Goal: Task Accomplishment & Management: Manage account settings

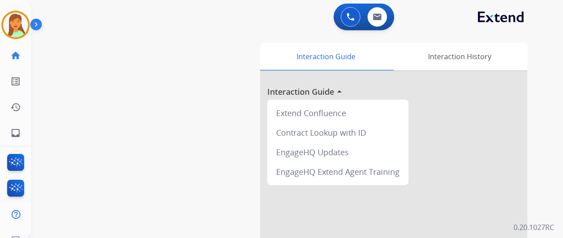
click at [20, 29] on img at bounding box center [15, 24] width 25 height 25
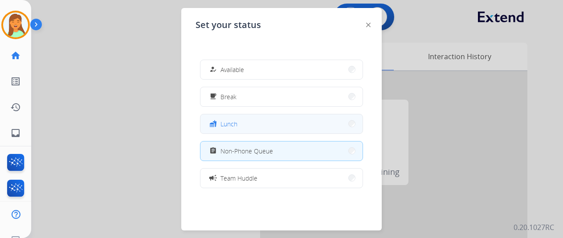
click at [258, 130] on button "fastfood Lunch" at bounding box center [282, 124] width 162 height 19
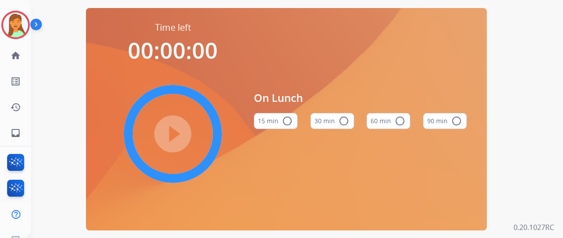
click at [349, 127] on mat-icon "radio_button_unchecked" at bounding box center [344, 121] width 11 height 11
click at [173, 136] on mat-icon "play_circle_filled" at bounding box center [173, 134] width 11 height 11
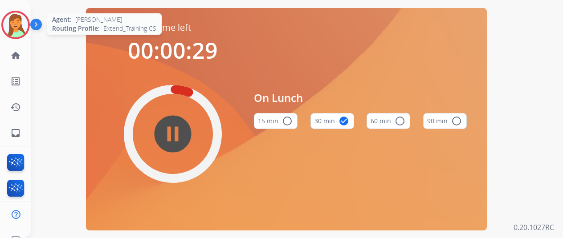
click at [19, 30] on img at bounding box center [15, 24] width 25 height 25
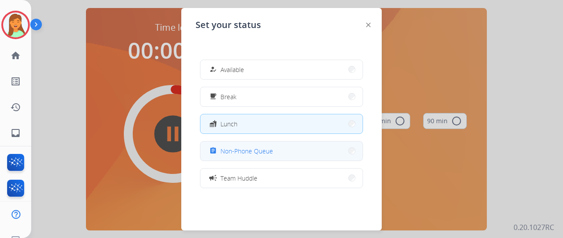
click at [275, 157] on button "assignment Non-Phone Queue" at bounding box center [282, 151] width 162 height 19
